Goal: Share content

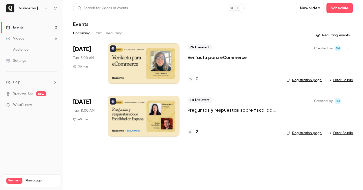
click at [25, 35] on link "Videos 6" at bounding box center [31, 38] width 63 height 11
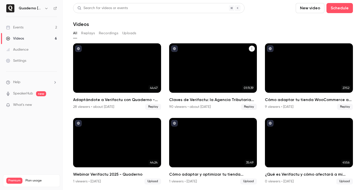
scroll to position [1, 0]
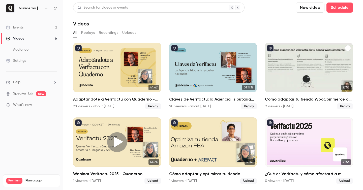
click at [302, 99] on h2 "Cómo adaptar tu tienda WooCommerce a Verifactu" at bounding box center [309, 99] width 88 height 6
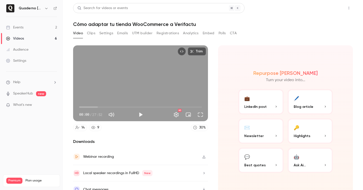
click at [336, 9] on button "Share" at bounding box center [331, 8] width 20 height 10
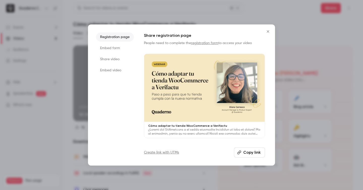
click at [113, 59] on li "Share video" at bounding box center [115, 59] width 38 height 9
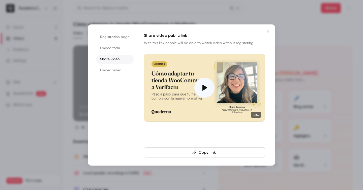
click at [212, 157] on button "Copy link" at bounding box center [204, 152] width 121 height 10
